Goal: Information Seeking & Learning: Learn about a topic

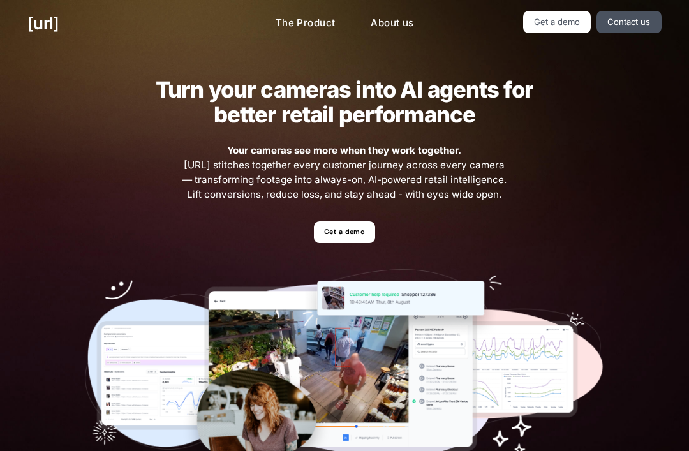
click at [363, 229] on link "Get a demo" at bounding box center [344, 232] width 61 height 22
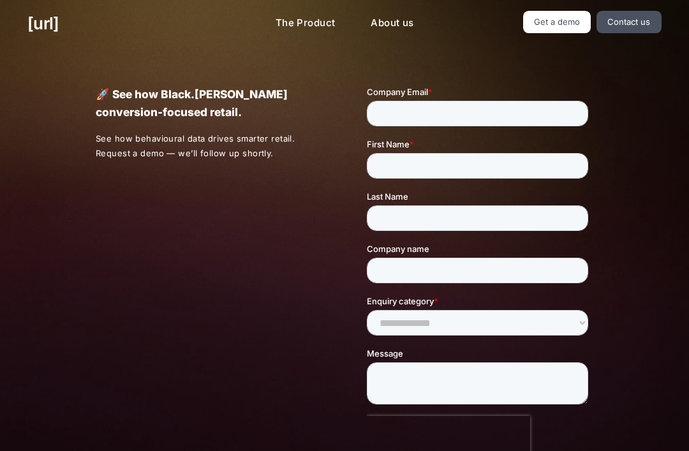
scroll to position [3, 0]
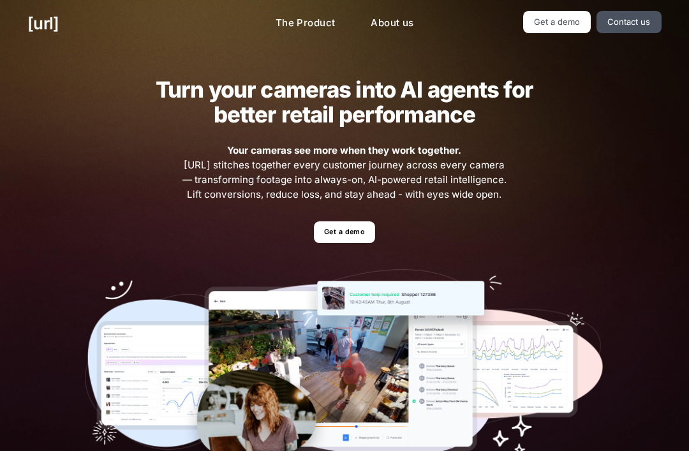
click at [46, 29] on link "[URL]" at bounding box center [42, 23] width 31 height 25
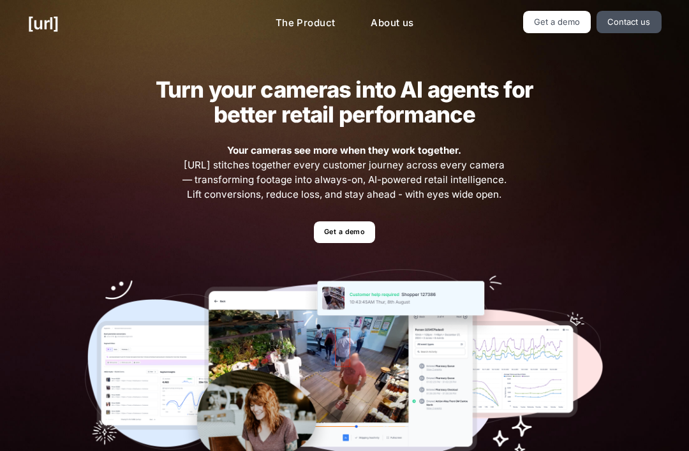
click at [594, 198] on div "Turn your cameras into AI agents for better retail performance Your cameras see…" at bounding box center [344, 279] width 575 height 464
